Goal: Navigation & Orientation: Find specific page/section

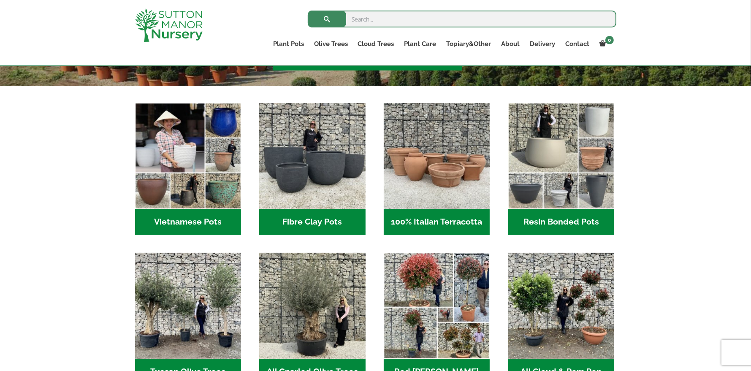
scroll to position [246, 0]
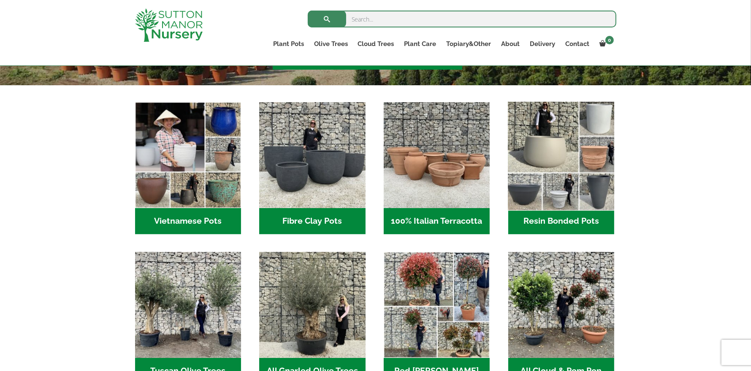
click at [525, 185] on img "Visit product category Resin Bonded Pots" at bounding box center [562, 156] width 112 height 112
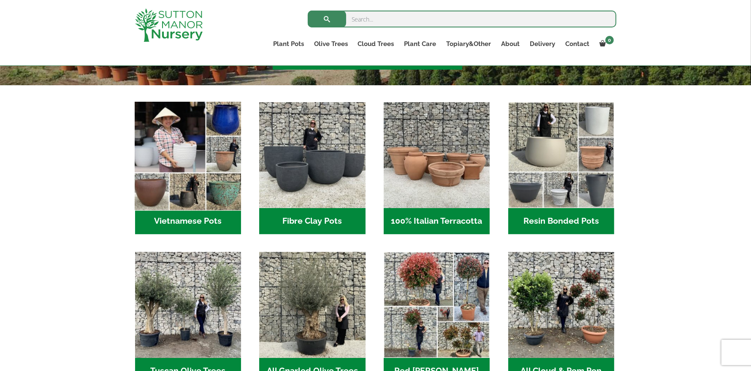
click at [204, 179] on img "Visit product category Vietnamese Pots" at bounding box center [188, 156] width 112 height 112
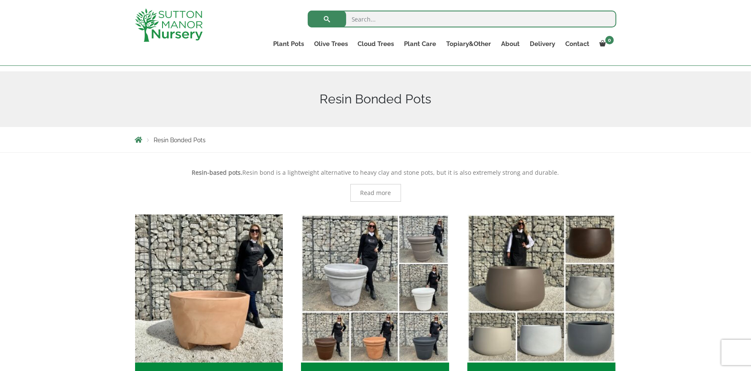
scroll to position [50, 0]
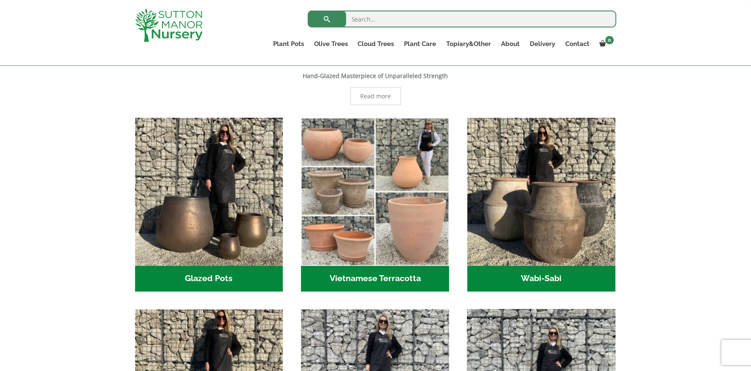
scroll to position [198, 0]
